Goal: Task Accomplishment & Management: Complete application form

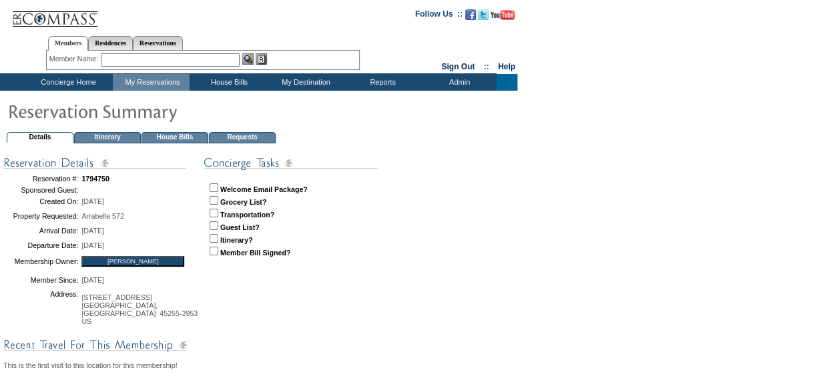
click at [183, 132] on td "House Bills" at bounding box center [174, 137] width 67 height 11
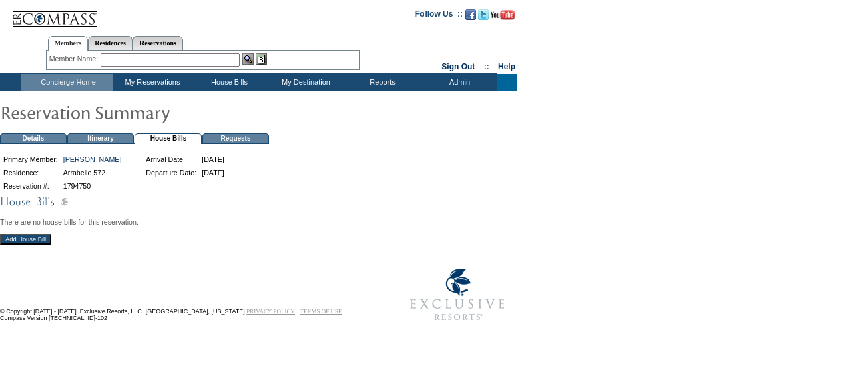
click at [35, 239] on input "Add House Bill" at bounding box center [25, 239] width 51 height 11
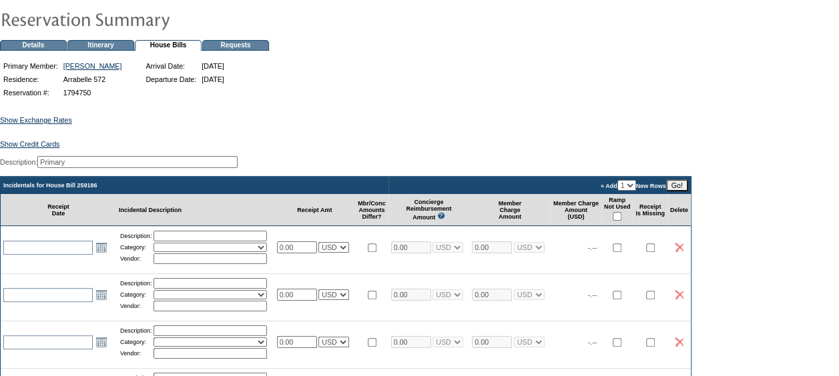
scroll to position [200, 0]
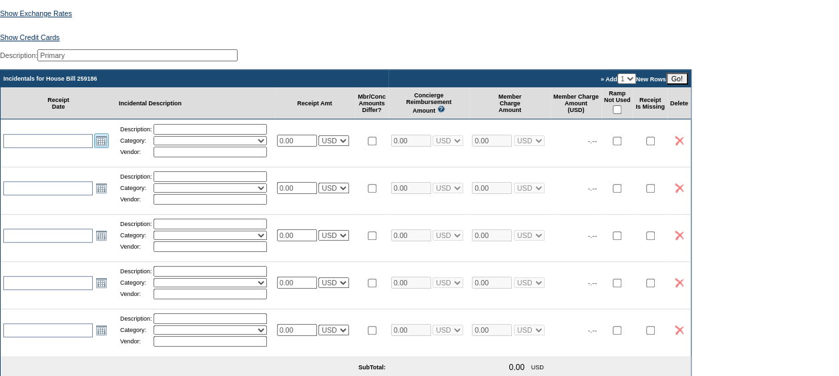
click at [101, 144] on link "Open the calendar popup." at bounding box center [101, 140] width 15 height 15
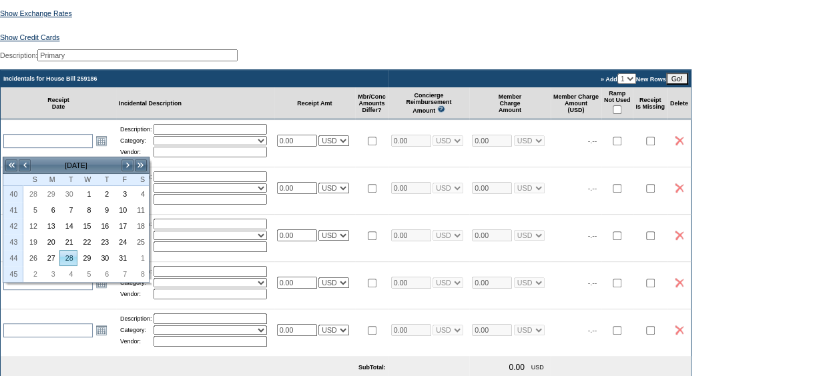
click at [72, 256] on link "28" at bounding box center [68, 258] width 17 height 15
type input "[DATE]"
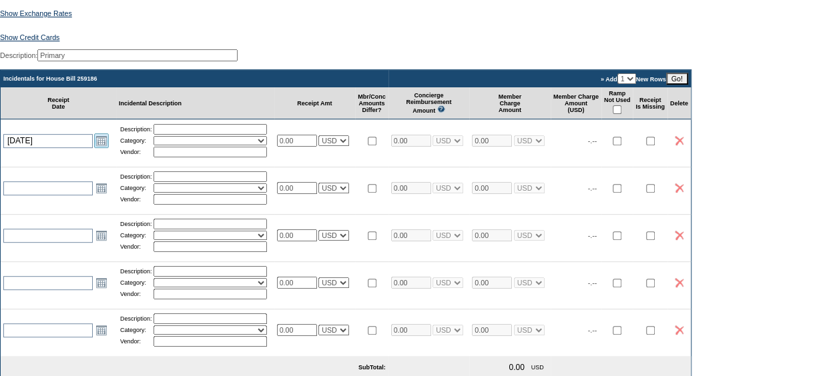
click at [107, 148] on link "Open the calendar popup." at bounding box center [101, 140] width 15 height 15
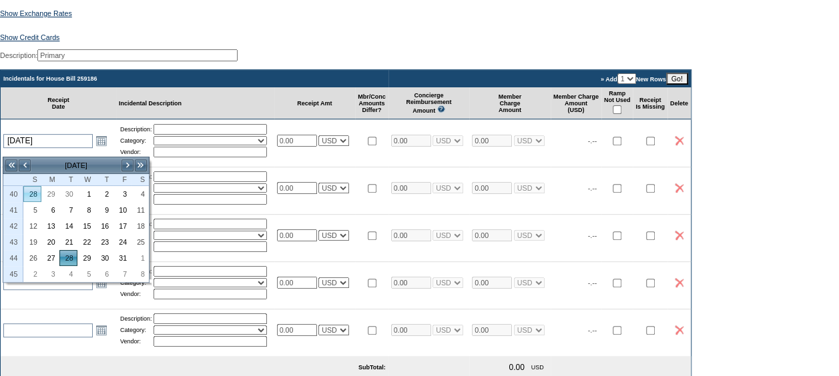
click at [32, 189] on link "28" at bounding box center [32, 194] width 17 height 15
type input "[DATE]"
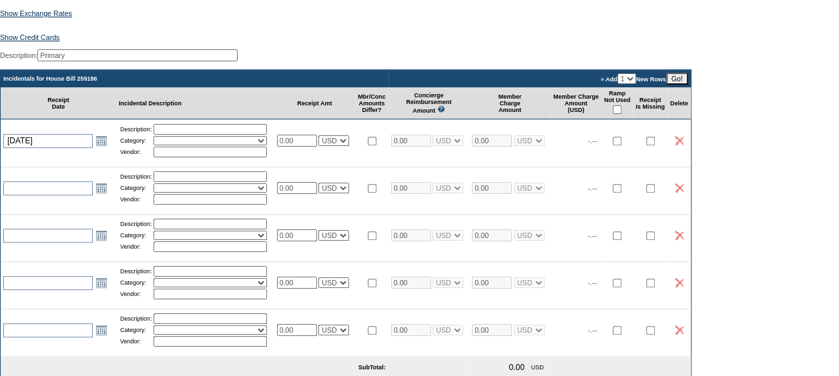
click at [180, 135] on input "text" at bounding box center [209, 129] width 113 height 11
type input "Grocery 1"
click at [182, 155] on table "Description: Grocery 1 Category: Activities Additional Housekeeping Amenities A…" at bounding box center [195, 141] width 153 height 36
click at [182, 145] on select "Activities Additional Housekeeping Amenities Access Fee Bath Amenities Reimburs…" at bounding box center [209, 140] width 113 height 9
select select "11"
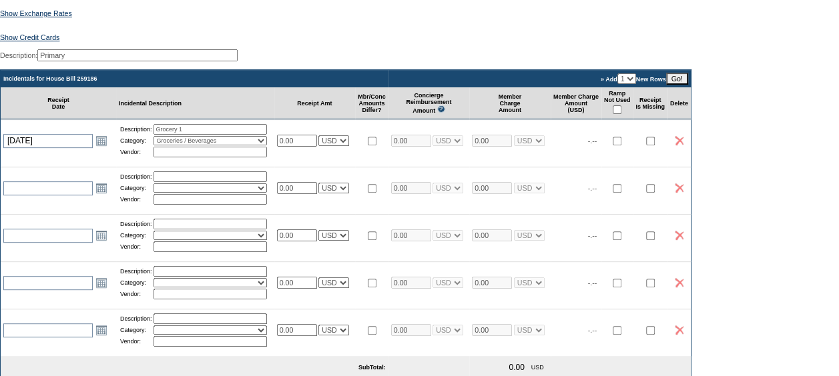
click at [158, 145] on select "Activities Additional Housekeeping Amenities Access Fee Bath Amenities Reimburs…" at bounding box center [209, 140] width 113 height 9
click at [173, 157] on input "text" at bounding box center [209, 152] width 113 height 11
type input "Safeway"
drag, startPoint x: 314, startPoint y: 149, endPoint x: 51, endPoint y: 115, distance: 265.0
click at [51, 115] on tbody "Incidentals for House Bill 259186 » Add 1 2 3 4 5 New Rows Go! Receipt Date Inc…" at bounding box center [346, 248] width 690 height 356
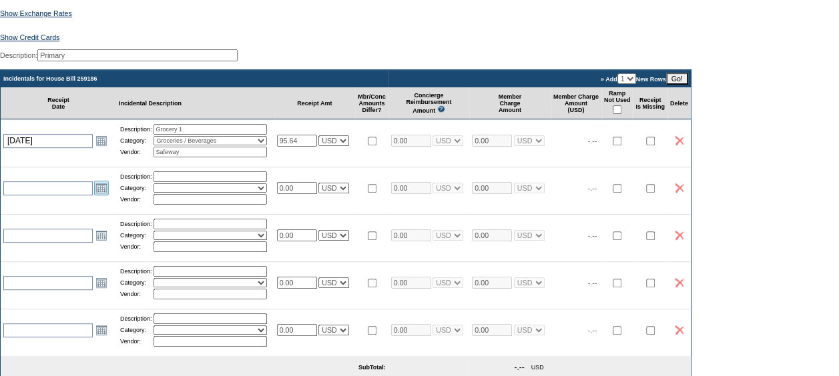
type input "95.64"
click at [100, 195] on link "Open the calendar popup." at bounding box center [101, 188] width 15 height 15
type input "95.64"
select select "1"
type input "95.64"
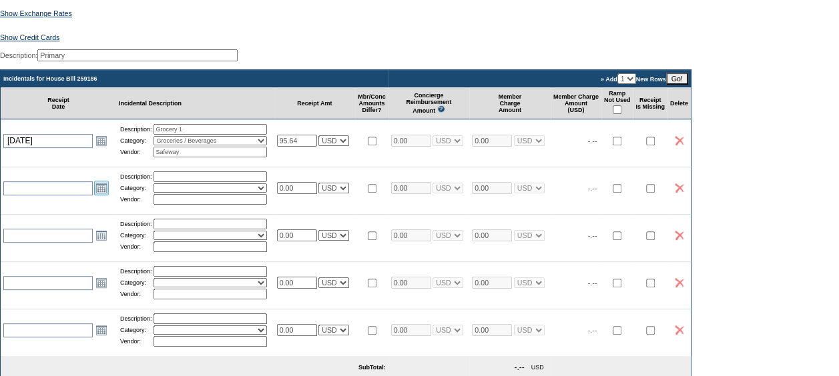
select select "1"
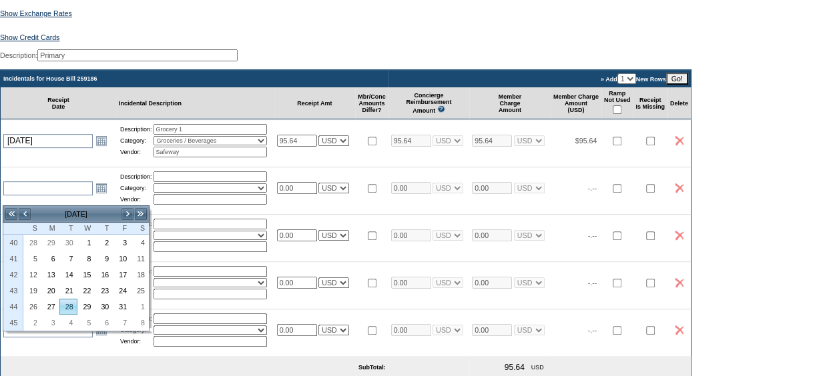
click at [68, 302] on link "28" at bounding box center [68, 307] width 17 height 15
type input "[DATE]"
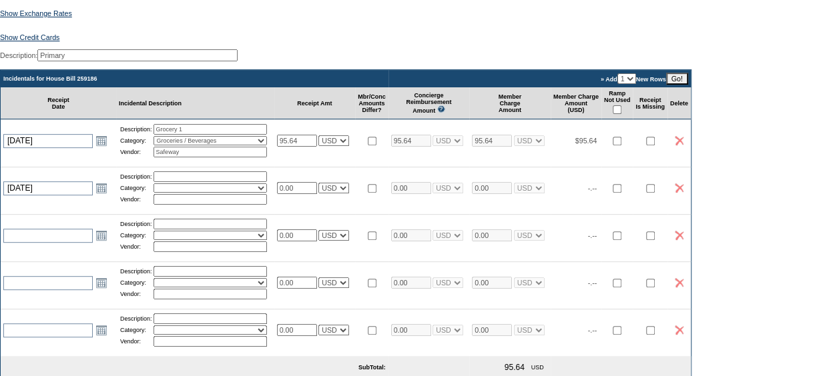
click at [182, 182] on input "text" at bounding box center [209, 176] width 113 height 11
type input "Grocery 2"
click at [170, 193] on select "Activities Additional Housekeeping Amenities Access Fee Bath Amenities Reimburs…" at bounding box center [209, 187] width 113 height 9
select select "11"
click at [158, 193] on select "Activities Additional Housekeeping Amenities Access Fee Bath Amenities Reimburs…" at bounding box center [209, 187] width 113 height 9
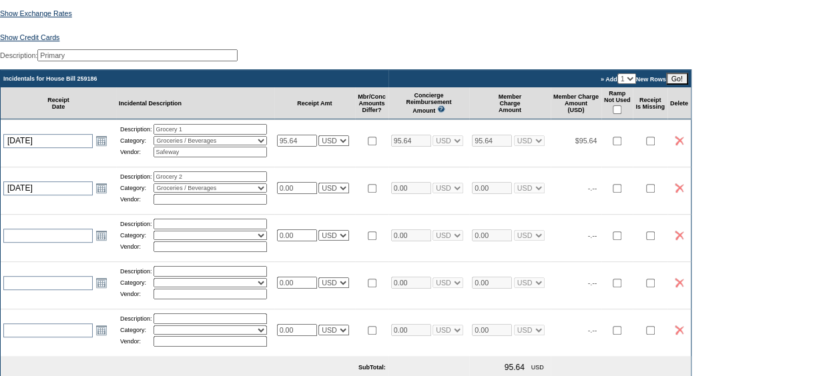
click at [183, 205] on input "text" at bounding box center [209, 199] width 113 height 11
type input "City Market"
drag, startPoint x: 313, startPoint y: 200, endPoint x: 40, endPoint y: 153, distance: 276.8
click at [52, 161] on tbody "Incidentals for House Bill 259186 » Add 1 2 3 4 5 New Rows Go! Receipt Date Inc…" at bounding box center [346, 248] width 690 height 356
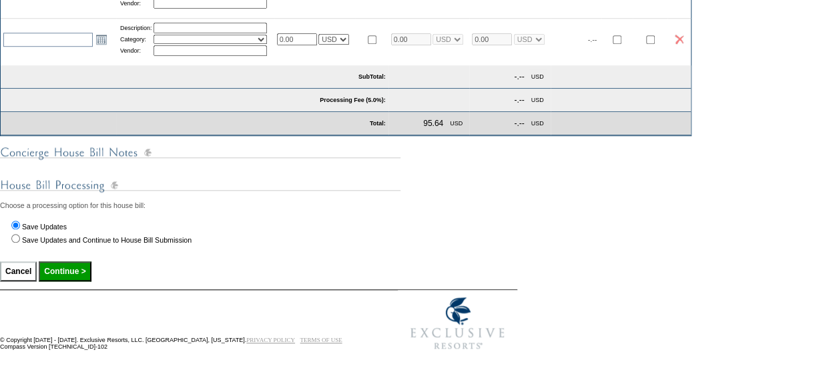
scroll to position [511, 0]
type input "26.08"
select select "1"
type input "26.08"
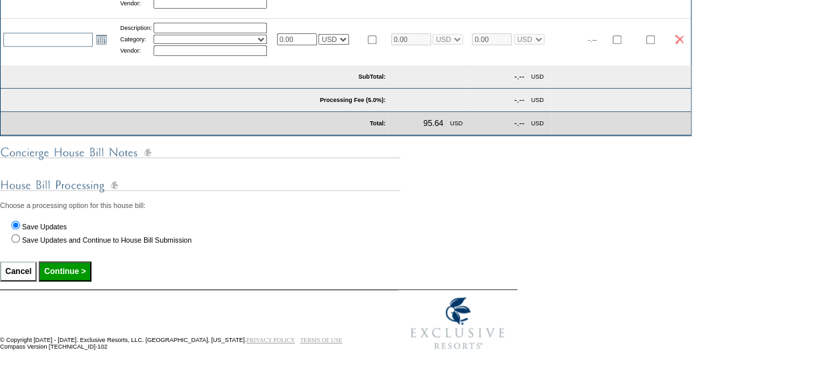
select select "1"
click at [73, 270] on input "Continue >" at bounding box center [65, 272] width 52 height 20
type input "Processing..."
